Goal: Use online tool/utility: Utilize a website feature to perform a specific function

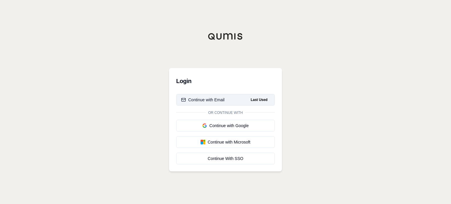
click at [234, 100] on button "Continue with Email Last Used" at bounding box center [225, 100] width 99 height 12
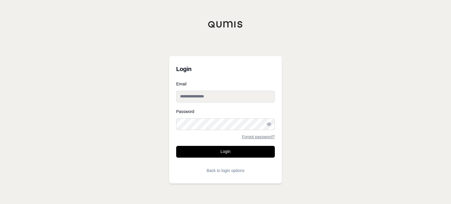
type input "**********"
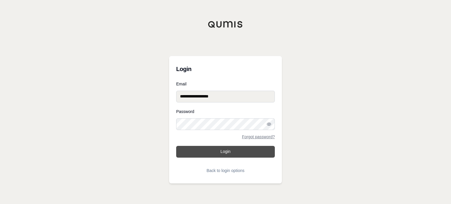
click at [249, 152] on button "Login" at bounding box center [225, 152] width 99 height 12
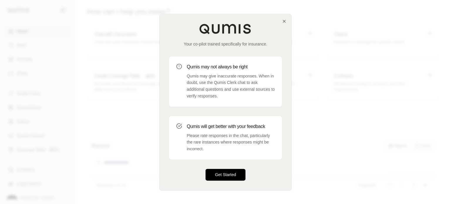
click at [221, 174] on button "Get Started" at bounding box center [226, 175] width 40 height 12
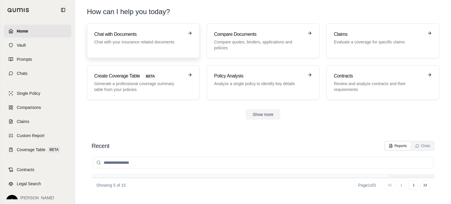
click at [109, 32] on h3 "Chat with Documents" at bounding box center [139, 34] width 90 height 7
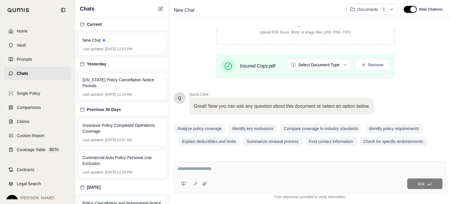
scroll to position [113, 0]
click at [271, 166] on textarea at bounding box center [310, 168] width 265 height 7
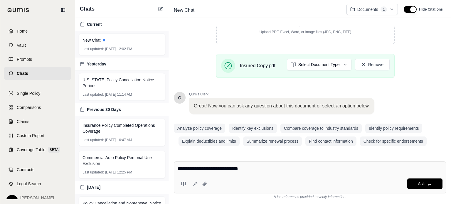
type textarea "**********"
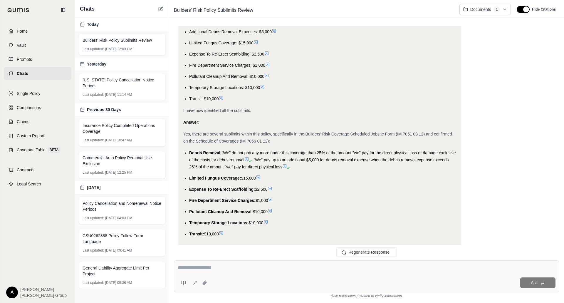
scroll to position [586, 0]
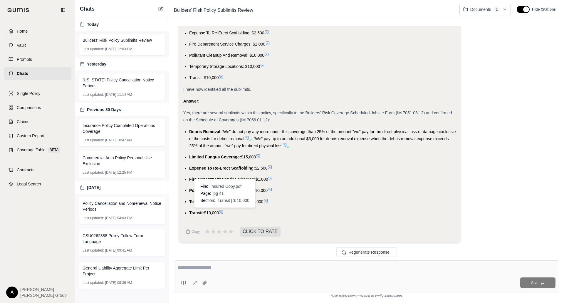
click at [224, 204] on icon at bounding box center [221, 212] width 5 height 5
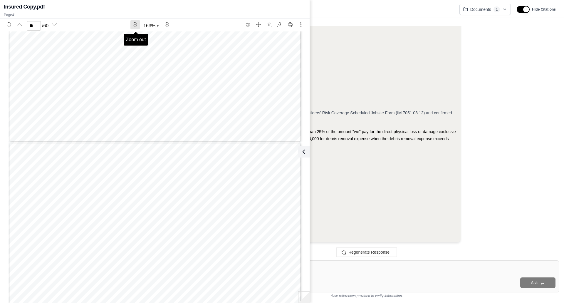
scroll to position [14578, 0]
click at [134, 24] on icon "Zoom out" at bounding box center [135, 24] width 5 height 5
click at [135, 26] on icon "Zoom out" at bounding box center [135, 24] width 5 height 5
type input "**"
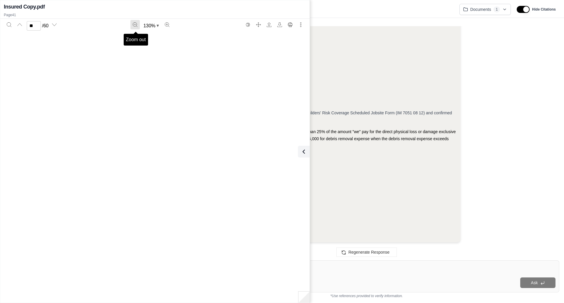
scroll to position [11633, 0]
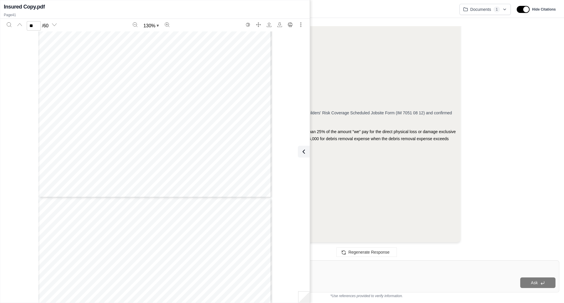
click at [136, 26] on icon "Zoom out" at bounding box center [135, 24] width 5 height 5
